Goal: Navigation & Orientation: Find specific page/section

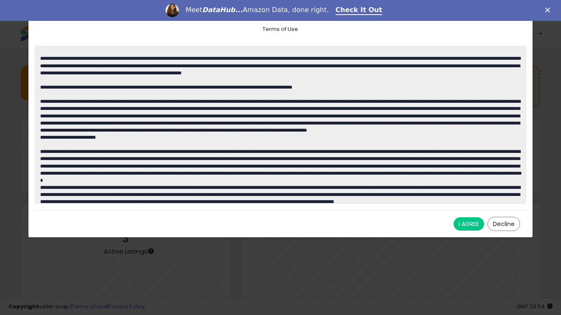
scroll to position [38, 0]
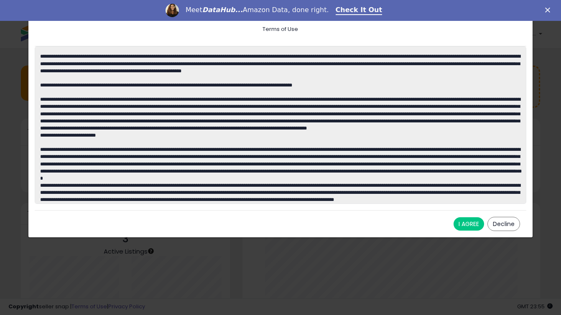
click at [466, 224] on button "I AGREE" at bounding box center [468, 223] width 31 height 13
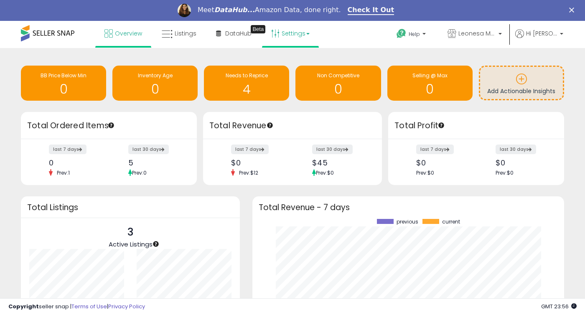
click at [302, 34] on link "Settings" at bounding box center [290, 33] width 51 height 25
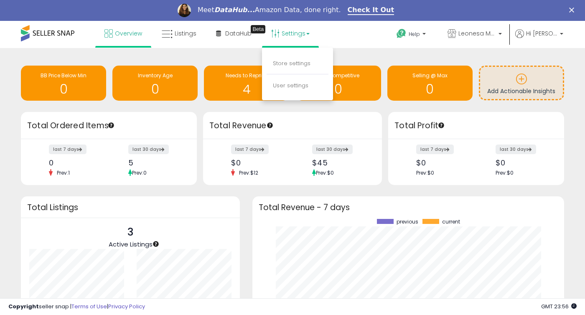
click at [231, 54] on div "Retrieving insights data.. BB Price Below Min 0 Inventory Age 0 Needs to Repric…" at bounding box center [292, 227] width 585 height 359
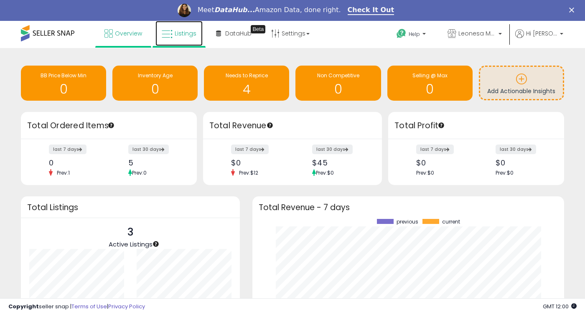
click at [175, 34] on span "Listings" at bounding box center [186, 33] width 22 height 8
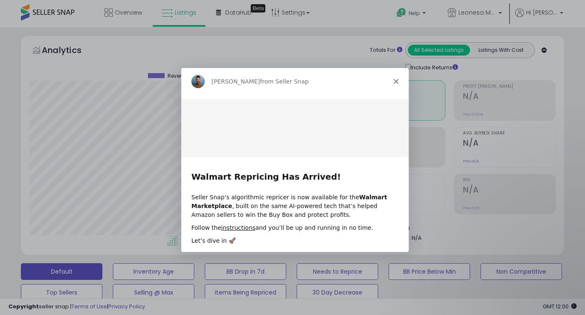
click at [397, 80] on icon "Close" at bounding box center [395, 80] width 5 height 5
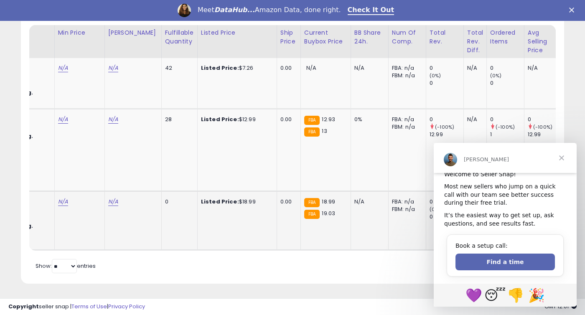
scroll to position [0, 435]
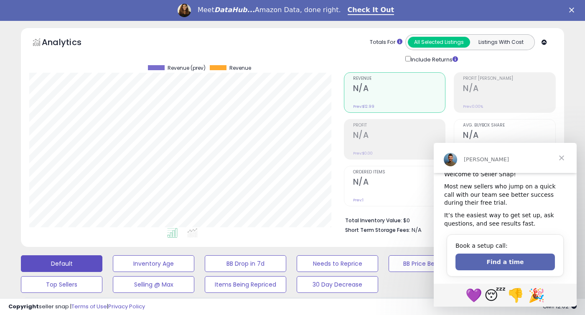
drag, startPoint x: 498, startPoint y: 159, endPoint x: 511, endPoint y: 157, distance: 13.5
click at [511, 157] on div "Adrian" at bounding box center [509, 159] width 91 height 7
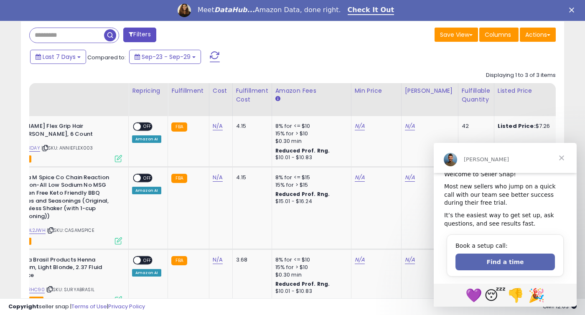
scroll to position [0, 71]
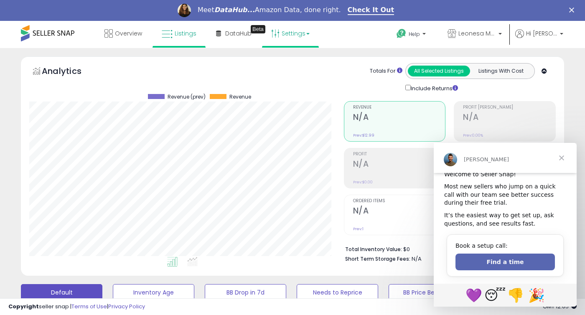
click at [300, 33] on link "Settings" at bounding box center [290, 33] width 51 height 25
click at [346, 82] on div "Totals For All Selected Listings Listings With Cost Include Returns" at bounding box center [446, 78] width 206 height 30
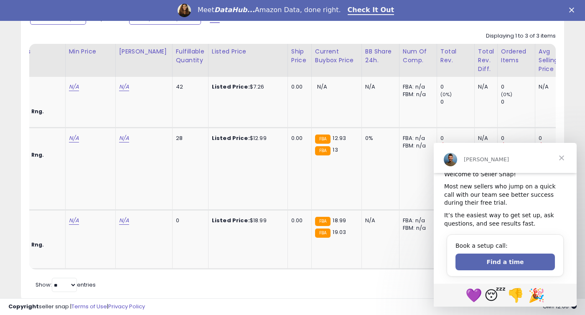
scroll to position [0, 311]
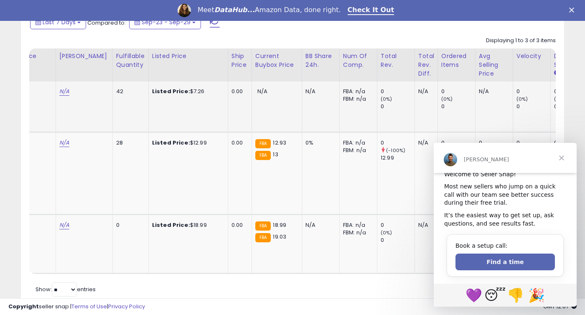
click at [257, 91] on span "N/A" at bounding box center [262, 91] width 10 height 8
click at [262, 92] on div "N/A" at bounding box center [275, 92] width 40 height 8
click at [262, 69] on div "Current Buybox Price" at bounding box center [276, 61] width 43 height 18
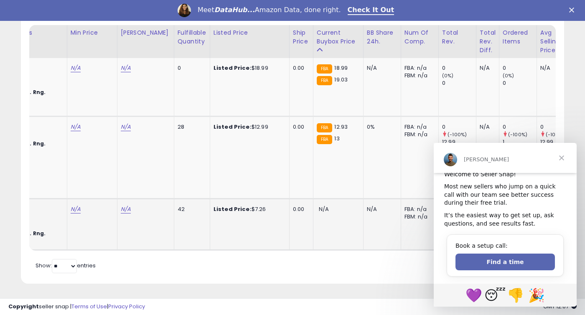
click at [251, 209] on div "Listed Price: $7.26" at bounding box center [248, 210] width 69 height 8
click at [255, 208] on div "Listed Price: $7.26" at bounding box center [248, 210] width 69 height 8
click at [235, 211] on b "Listed Price:" at bounding box center [233, 209] width 38 height 8
click at [267, 216] on td "Listed Price: $7.26" at bounding box center [249, 223] width 79 height 51
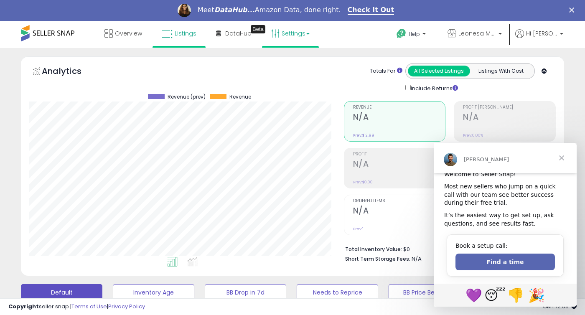
click at [307, 32] on link "Settings" at bounding box center [290, 33] width 51 height 25
click at [307, 35] on link "Settings" at bounding box center [290, 33] width 51 height 25
click at [290, 62] on link "Store settings" at bounding box center [292, 63] width 38 height 8
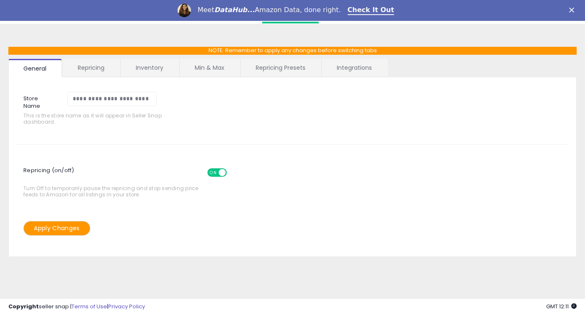
scroll to position [12, 0]
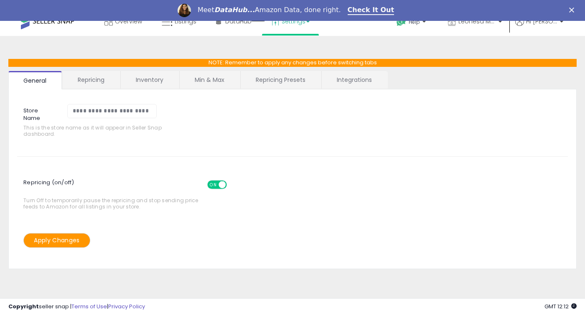
click at [212, 79] on link "Min & Max" at bounding box center [210, 80] width 60 height 18
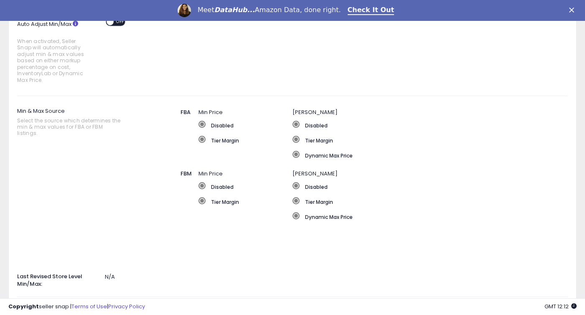
scroll to position [98, 0]
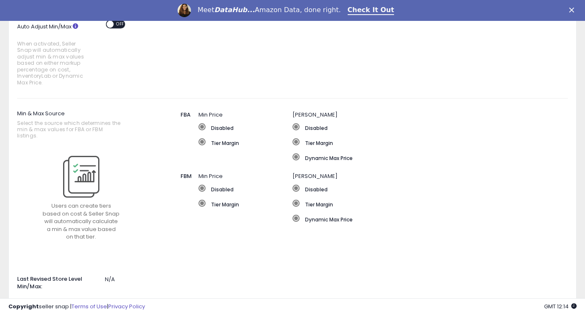
click at [202, 142] on span at bounding box center [201, 141] width 7 height 7
click at [299, 141] on span at bounding box center [296, 141] width 7 height 7
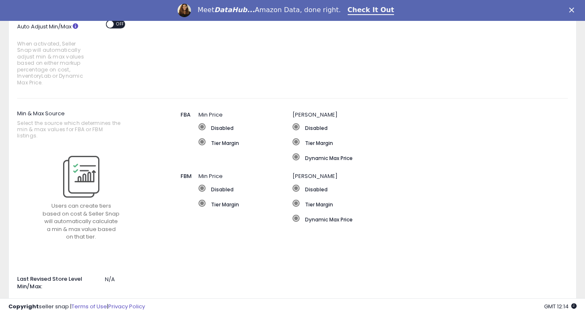
click at [299, 141] on span at bounding box center [296, 141] width 7 height 7
click at [202, 143] on span at bounding box center [201, 141] width 7 height 7
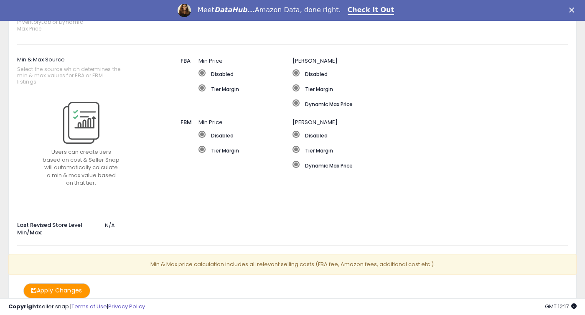
scroll to position [149, 0]
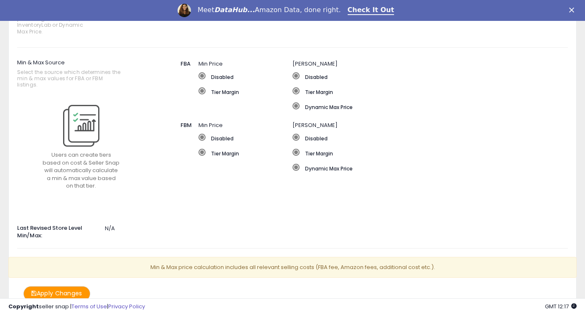
click at [296, 91] on span at bounding box center [296, 90] width 7 height 7
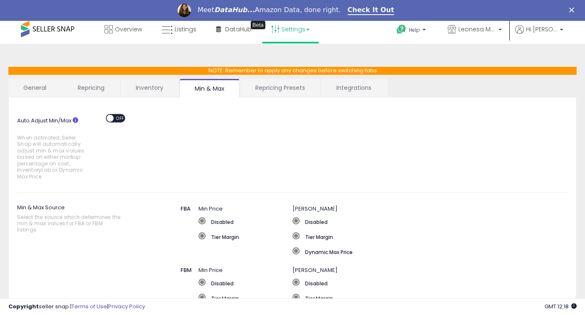
scroll to position [0, 0]
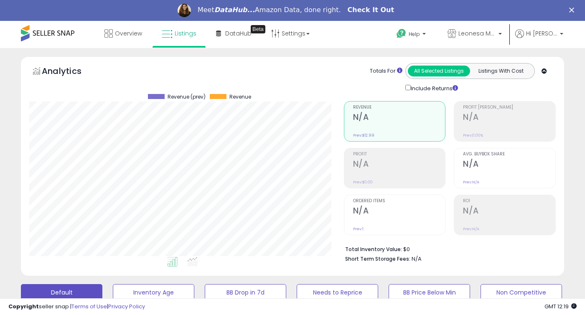
click at [362, 11] on link "Check It Out" at bounding box center [371, 10] width 47 height 9
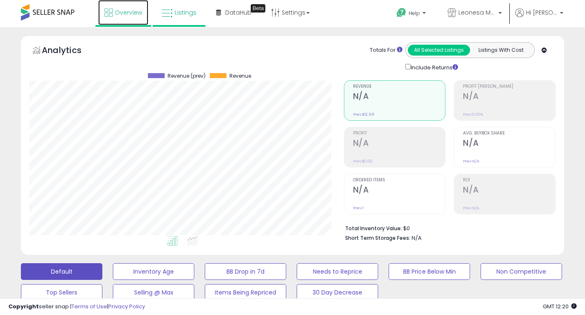
click at [111, 15] on icon at bounding box center [108, 12] width 8 height 8
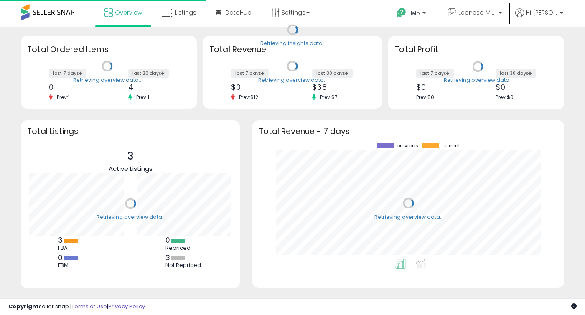
scroll to position [116, 295]
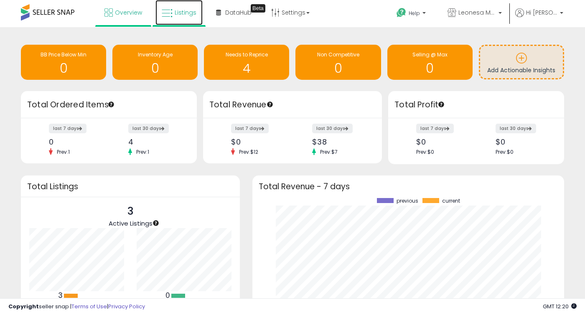
click at [173, 18] on link "Listings" at bounding box center [178, 12] width 47 height 25
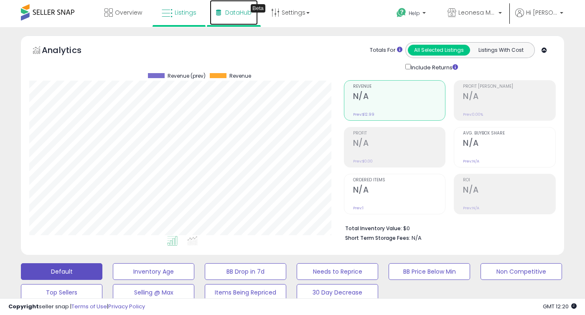
click at [232, 16] on span "DataHub" at bounding box center [238, 12] width 26 height 8
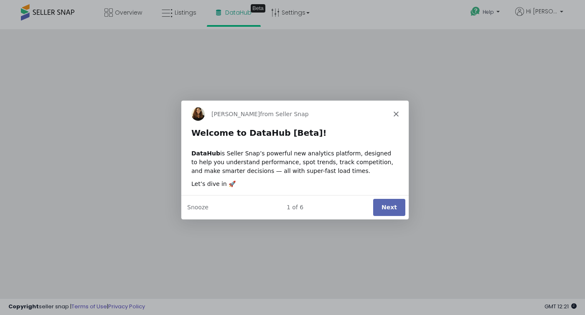
click at [389, 208] on button "Next" at bounding box center [389, 206] width 32 height 17
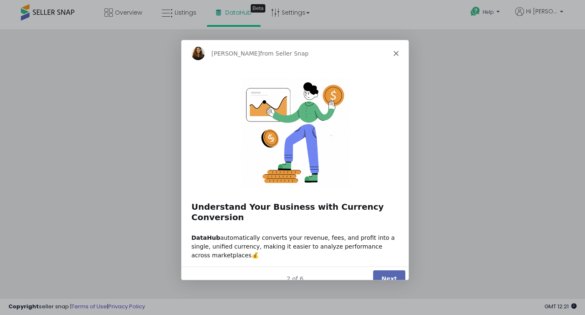
click at [399, 270] on button "Next" at bounding box center [389, 278] width 32 height 17
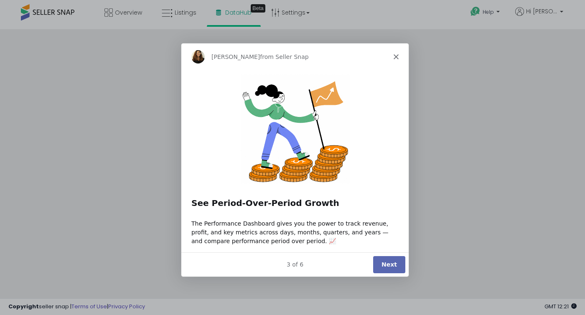
click at [392, 264] on button "Next" at bounding box center [389, 264] width 32 height 17
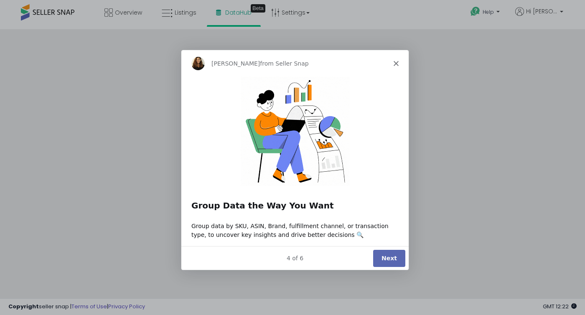
click at [390, 261] on button "Next" at bounding box center [389, 257] width 32 height 17
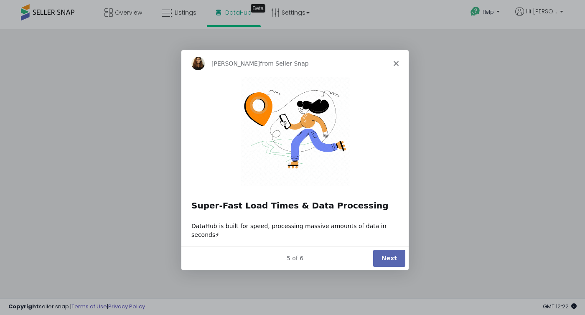
click at [390, 258] on button "Next" at bounding box center [389, 257] width 32 height 17
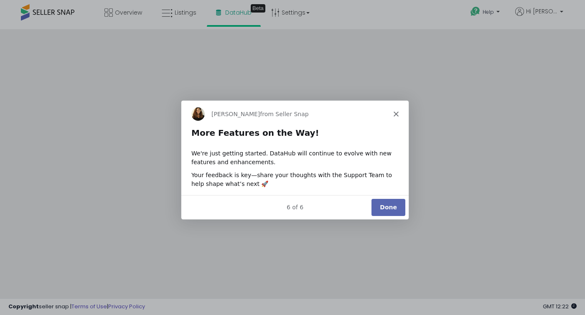
click at [396, 205] on button "Done" at bounding box center [388, 206] width 34 height 17
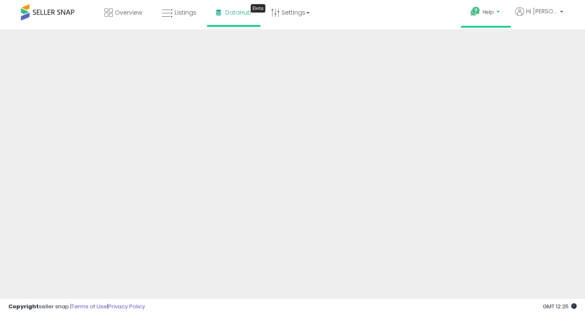
click at [502, 12] on p "Help" at bounding box center [486, 12] width 32 height 9
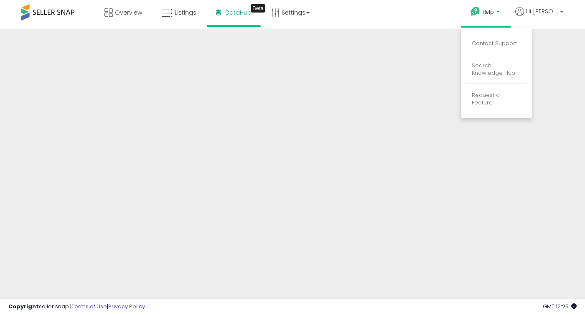
click at [494, 14] on span "Help" at bounding box center [488, 11] width 11 height 7
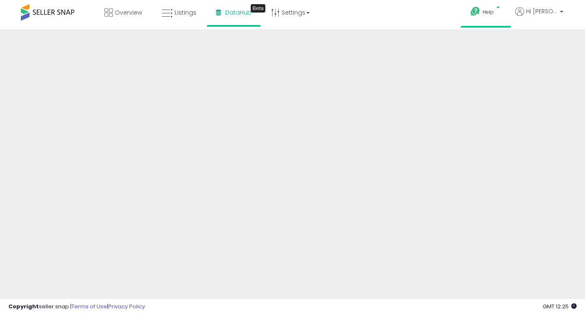
click at [494, 14] on span "Help" at bounding box center [488, 11] width 11 height 7
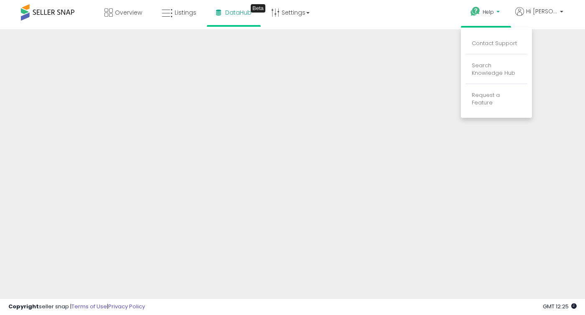
click at [494, 14] on span "Help" at bounding box center [488, 11] width 11 height 7
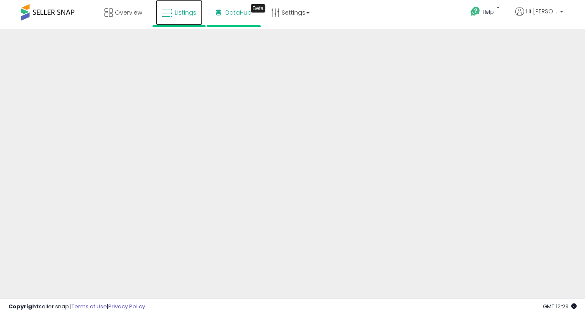
click at [179, 15] on span "Listings" at bounding box center [186, 12] width 22 height 8
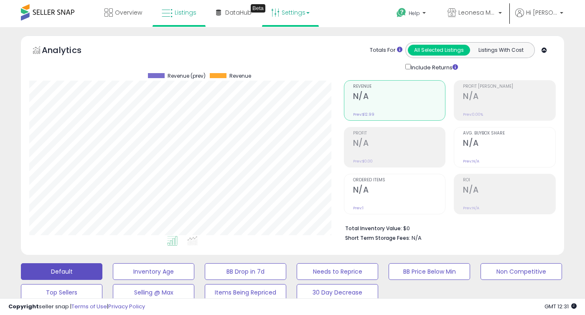
click at [294, 12] on link "Settings" at bounding box center [290, 12] width 51 height 25
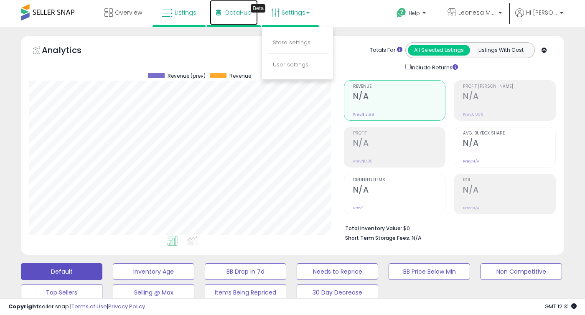
click at [233, 12] on span "DataHub" at bounding box center [238, 12] width 26 height 8
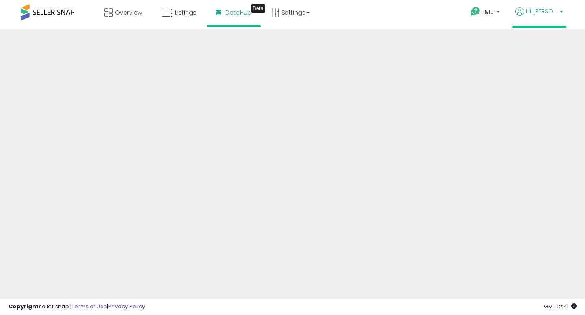
click at [562, 12] on b at bounding box center [561, 14] width 3 height 6
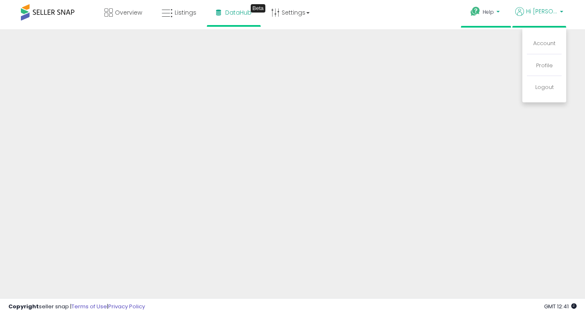
click at [500, 16] on p "Help" at bounding box center [486, 12] width 32 height 9
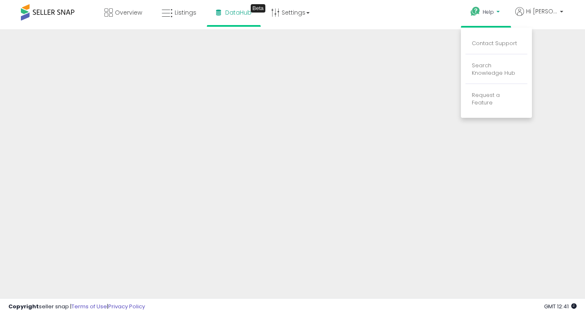
click at [481, 11] on icon at bounding box center [475, 11] width 10 height 10
